Goal: Transaction & Acquisition: Purchase product/service

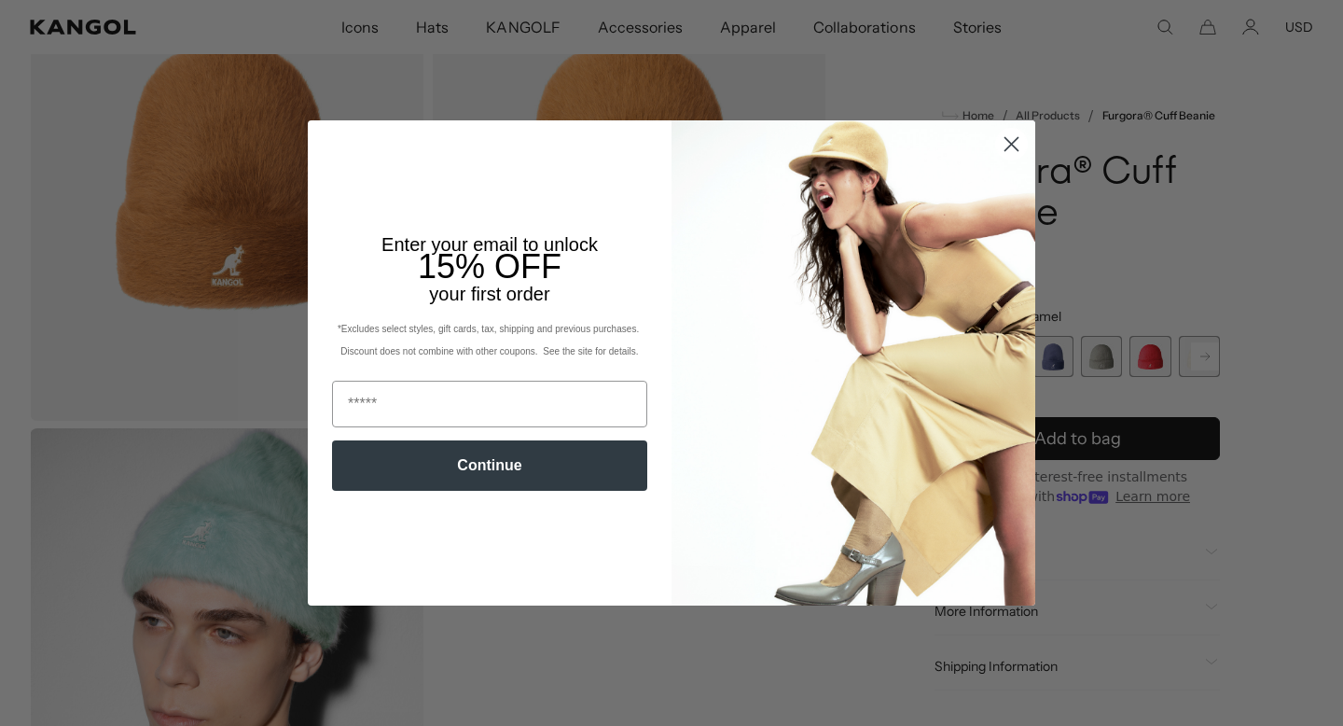
scroll to position [194, 0]
click at [1013, 141] on icon "Close dialog" at bounding box center [1011, 143] width 13 height 13
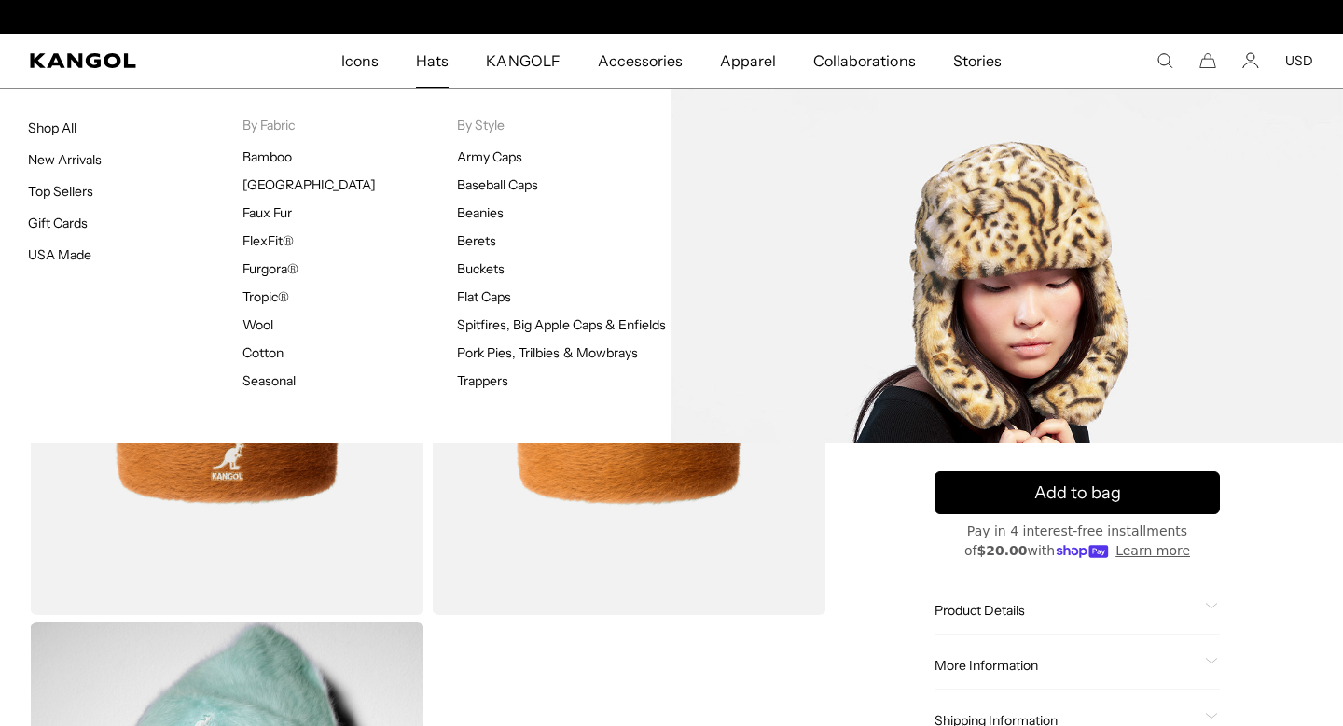
scroll to position [0, 384]
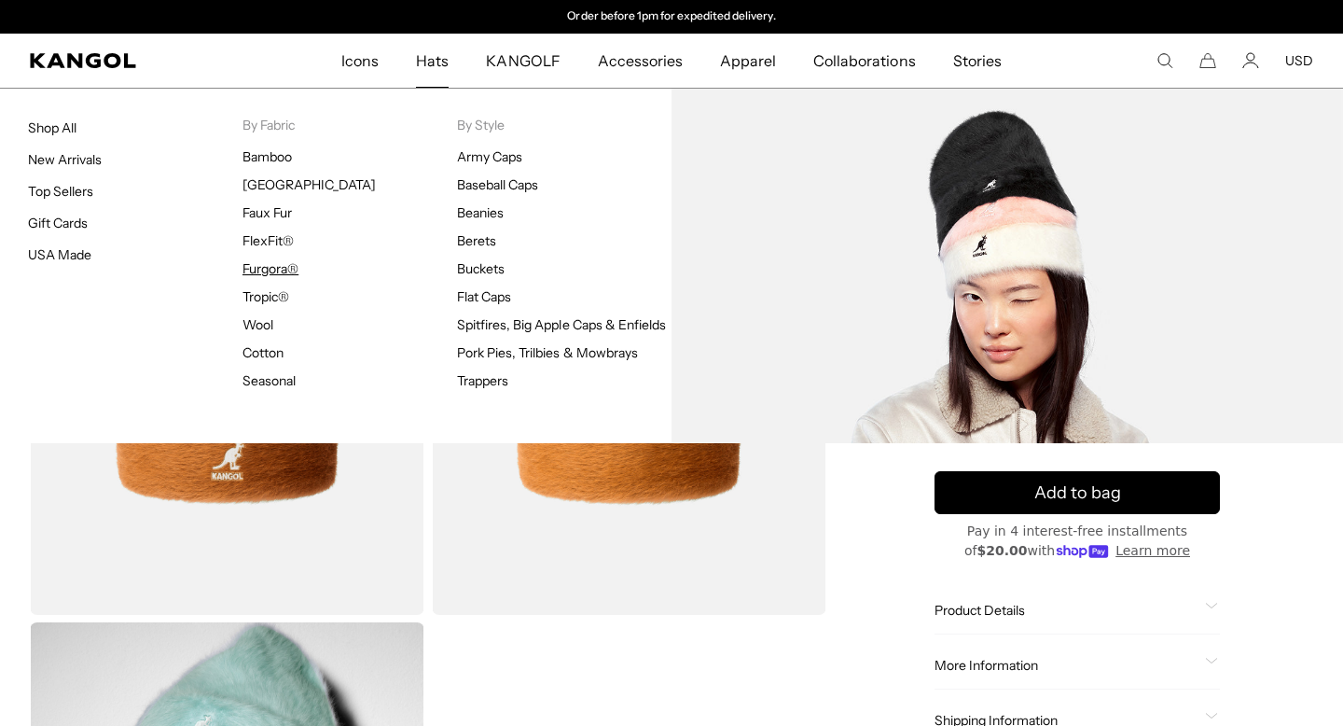
click at [270, 266] on link "Furgora®" at bounding box center [270, 268] width 56 height 17
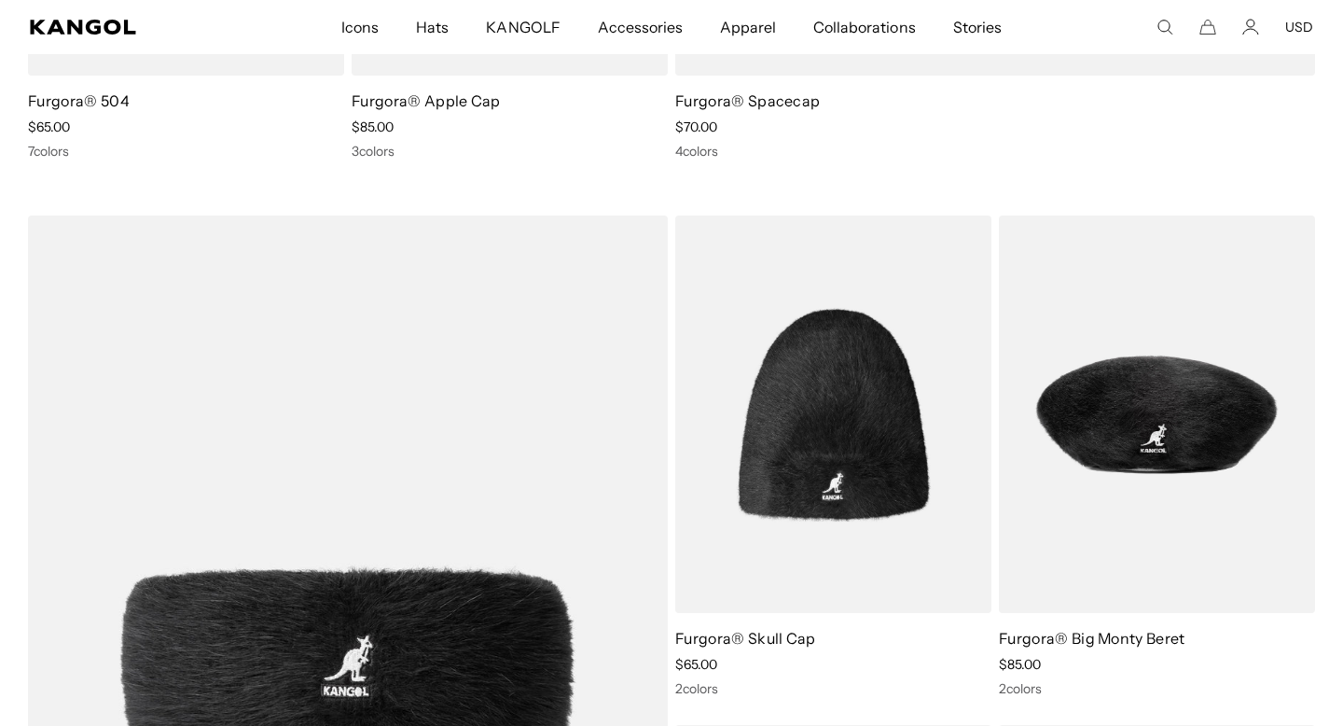
scroll to position [1119, 0]
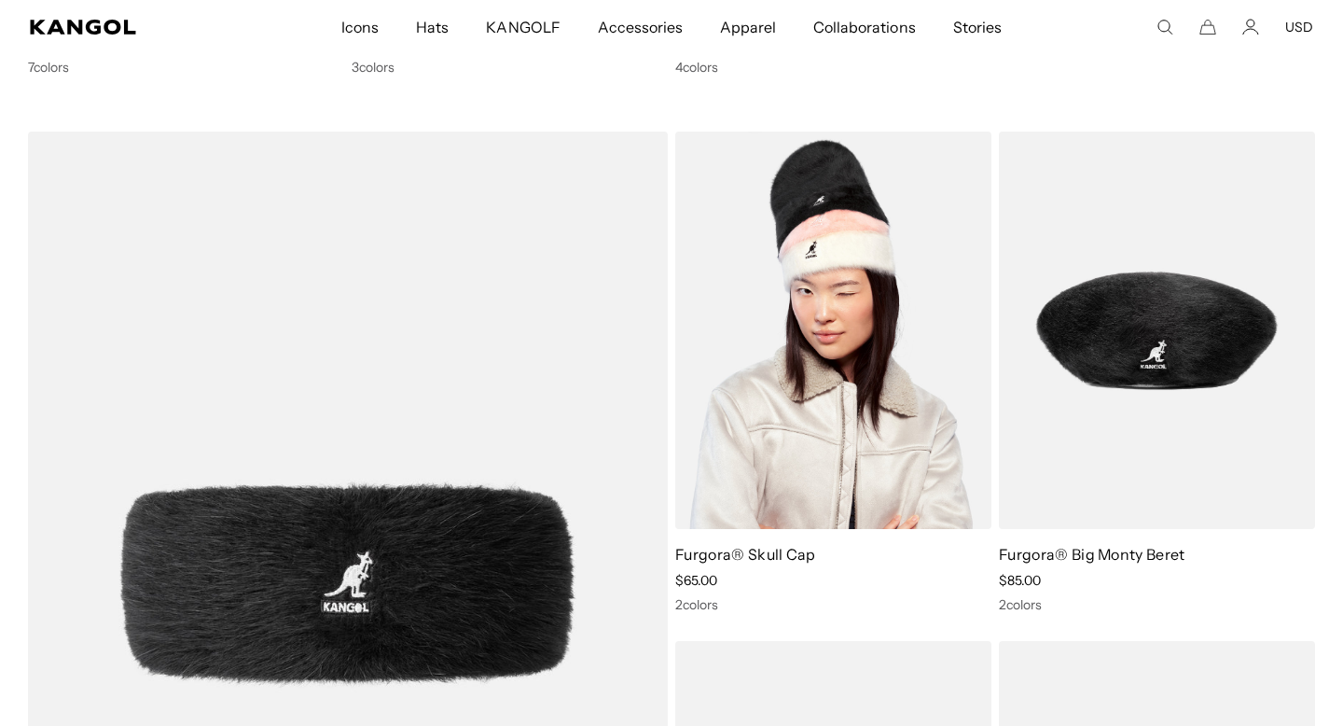
click at [885, 347] on img at bounding box center [833, 329] width 316 height 397
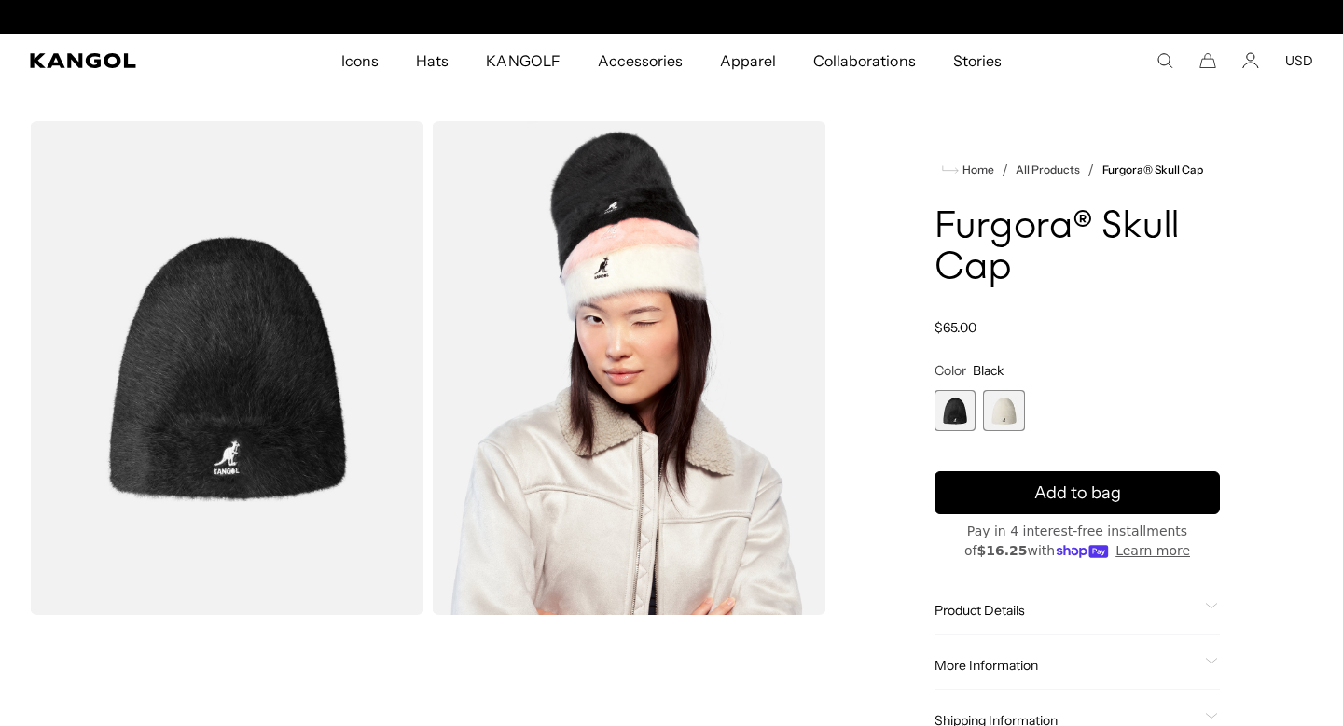
scroll to position [0, 384]
click at [1000, 404] on span "2 of 2" at bounding box center [1003, 410] width 41 height 41
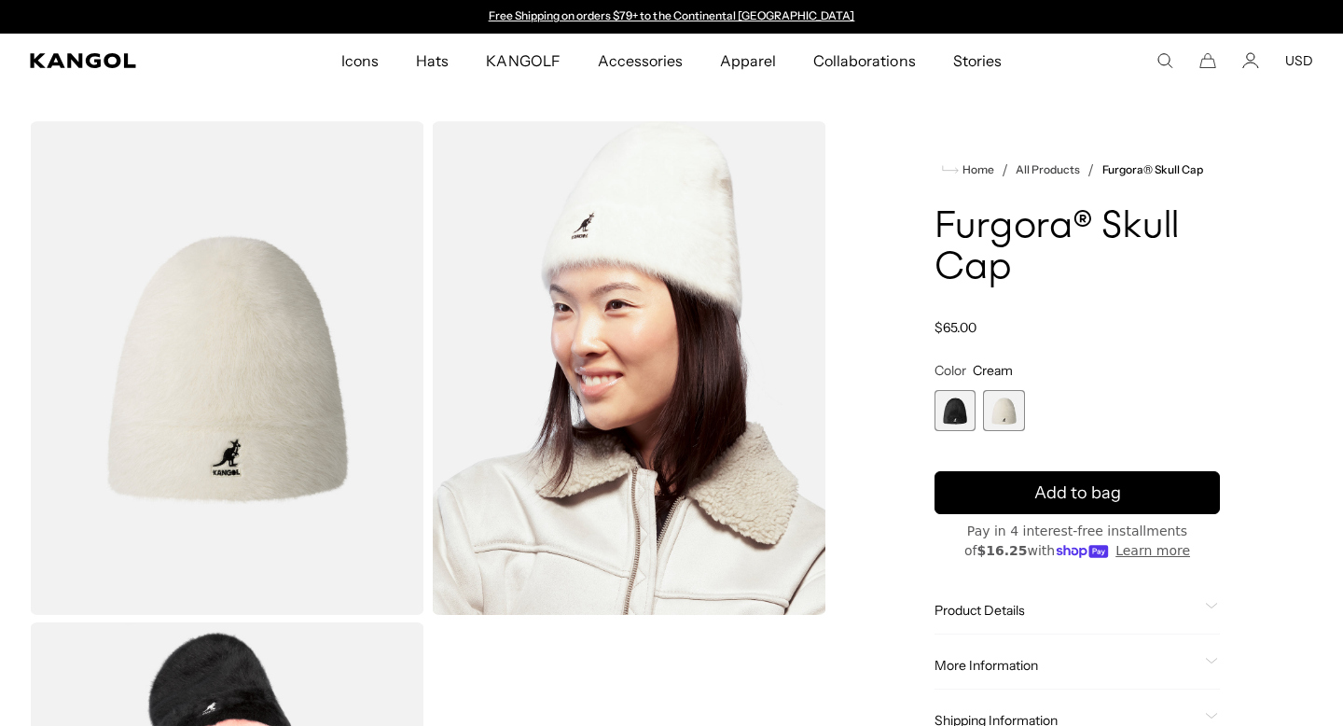
click at [963, 411] on span "1 of 2" at bounding box center [954, 410] width 41 height 41
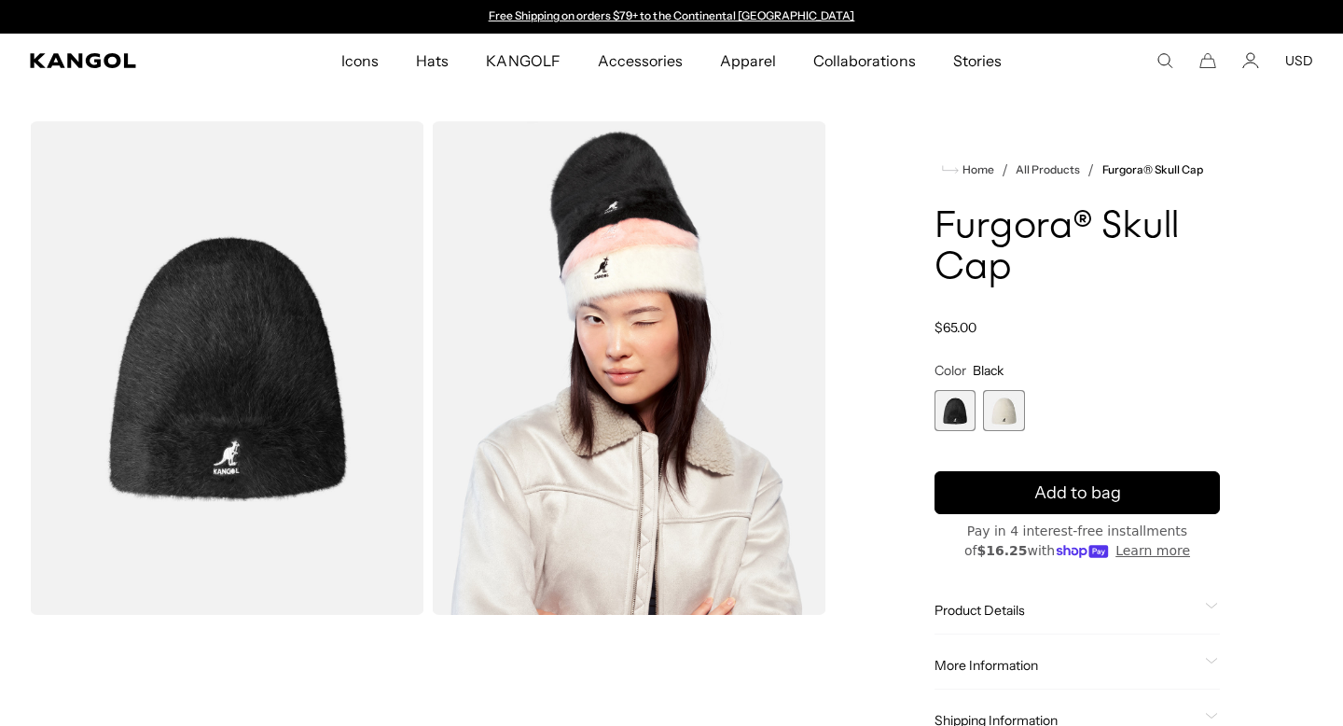
click at [1009, 408] on span "2 of 2" at bounding box center [1003, 410] width 41 height 41
